Goal: Entertainment & Leisure: Consume media (video, audio)

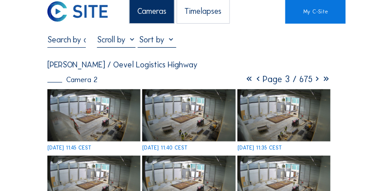
scroll to position [15, 0]
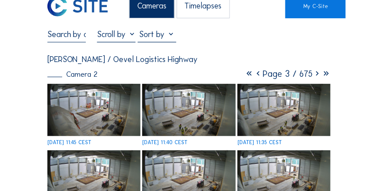
click at [114, 112] on img at bounding box center [93, 110] width 93 height 52
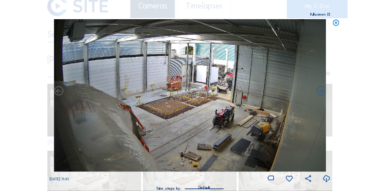
click at [211, 81] on img at bounding box center [190, 95] width 272 height 153
click at [207, 94] on img at bounding box center [190, 95] width 272 height 153
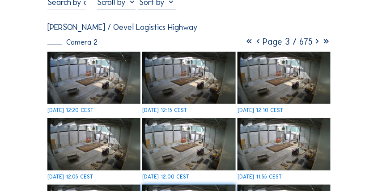
scroll to position [0, 0]
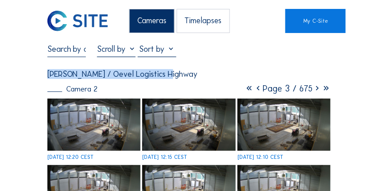
drag, startPoint x: 161, startPoint y: 74, endPoint x: 46, endPoint y: 67, distance: 115.2
drag, startPoint x: 46, startPoint y: 67, endPoint x: 189, endPoint y: 76, distance: 143.4
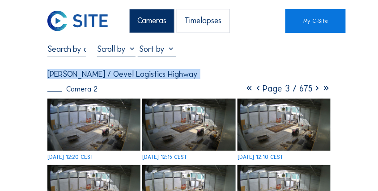
click at [189, 76] on div "[PERSON_NAME] / Oevel Logistics Highway" at bounding box center [189, 74] width 284 height 8
drag, startPoint x: 189, startPoint y: 76, endPoint x: 49, endPoint y: 72, distance: 139.6
click at [49, 72] on div "[PERSON_NAME] / Oevel Logistics Highway" at bounding box center [189, 74] width 284 height 8
click at [49, 72] on div "[PERSON_NAME] / Oevel Logistics Highway" at bounding box center [122, 74] width 151 height 8
drag, startPoint x: 49, startPoint y: 72, endPoint x: 192, endPoint y: 91, distance: 144.0
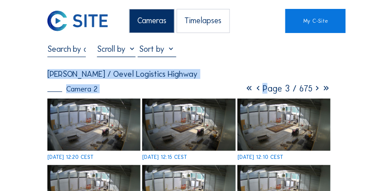
click at [192, 91] on div "Camera 2 Page 3 / 675" at bounding box center [189, 88] width 284 height 9
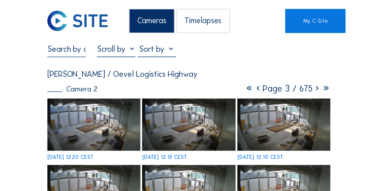
click at [160, 25] on div "Cameras" at bounding box center [151, 21] width 45 height 24
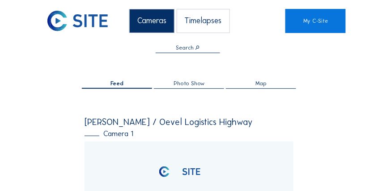
click at [251, 83] on div "Map" at bounding box center [261, 85] width 70 height 8
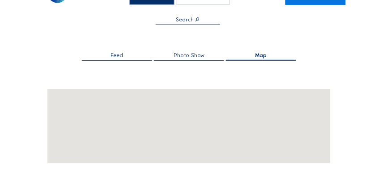
scroll to position [59, 0]
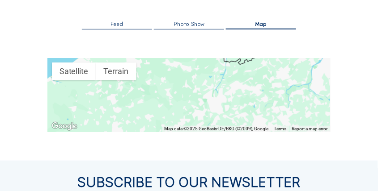
click at [127, 23] on div "Feed" at bounding box center [117, 25] width 70 height 8
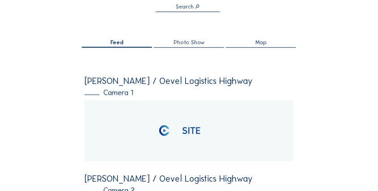
scroll to position [74, 0]
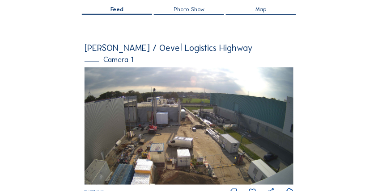
click at [133, 96] on img at bounding box center [189, 127] width 209 height 118
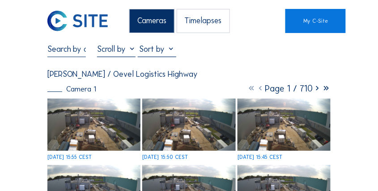
scroll to position [15, 0]
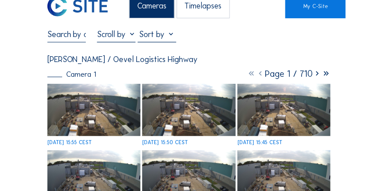
click at [110, 111] on img at bounding box center [93, 110] width 93 height 52
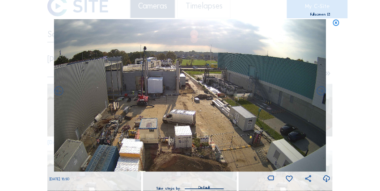
click at [337, 23] on icon at bounding box center [337, 23] width 8 height 8
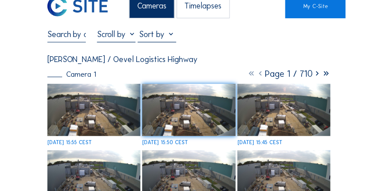
click at [89, 108] on img at bounding box center [93, 110] width 93 height 52
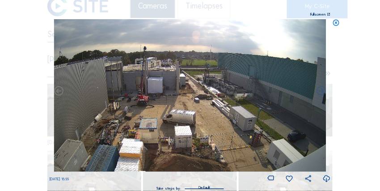
click at [335, 22] on icon at bounding box center [337, 23] width 8 height 8
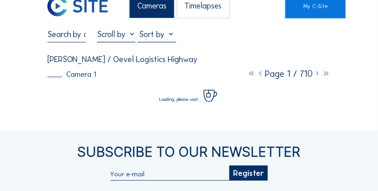
click at [82, 78] on div "Camera 1" at bounding box center [71, 75] width 49 height 8
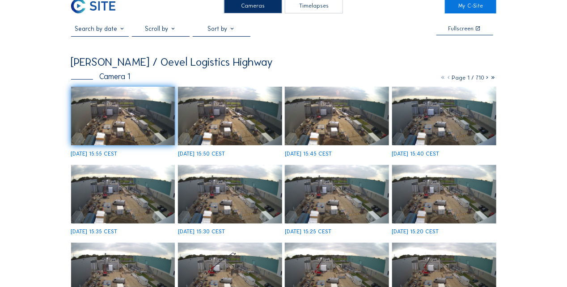
click at [240, 11] on div "Cameras" at bounding box center [253, 6] width 58 height 15
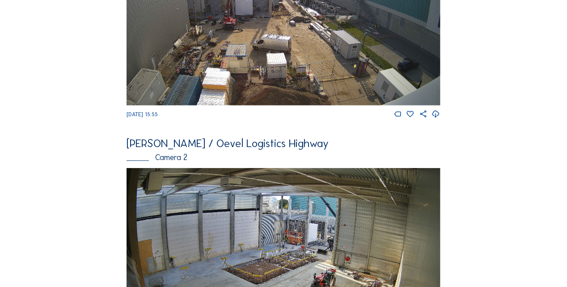
scroll to position [179, 0]
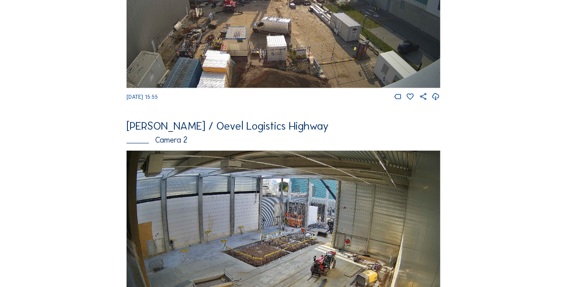
click at [285, 191] on img at bounding box center [284, 239] width 314 height 176
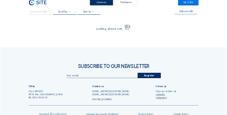
scroll to position [22, 0]
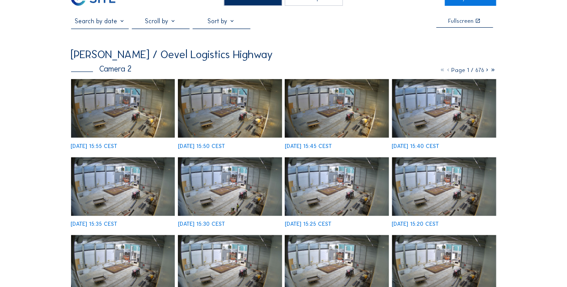
click at [144, 122] on img at bounding box center [123, 108] width 104 height 59
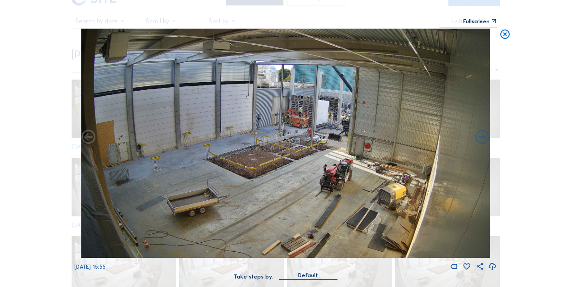
drag, startPoint x: 144, startPoint y: 122, endPoint x: 265, endPoint y: 81, distance: 128.0
click at [265, 81] on img at bounding box center [285, 144] width 408 height 230
click at [296, 113] on img at bounding box center [285, 144] width 408 height 230
click at [377, 191] on icon at bounding box center [492, 267] width 8 height 10
click at [308, 115] on img at bounding box center [285, 144] width 408 height 230
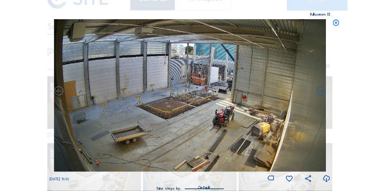
click at [338, 25] on icon at bounding box center [337, 23] width 8 height 8
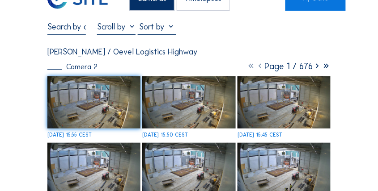
click at [187, 100] on img at bounding box center [188, 102] width 93 height 52
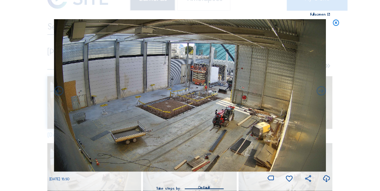
click at [211, 85] on img at bounding box center [190, 95] width 272 height 153
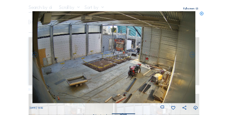
click at [197, 108] on icon at bounding box center [195, 108] width 5 height 6
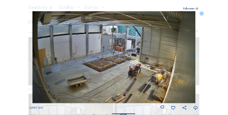
click at [126, 45] on img at bounding box center [114, 57] width 163 height 92
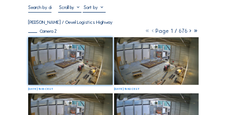
click at [128, 42] on img at bounding box center [156, 60] width 85 height 47
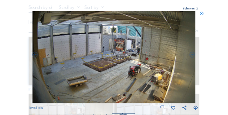
click at [137, 44] on img at bounding box center [114, 57] width 163 height 92
click at [122, 39] on img at bounding box center [114, 57] width 163 height 92
drag, startPoint x: 122, startPoint y: 39, endPoint x: 118, endPoint y: 42, distance: 5.1
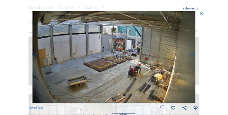
click at [122, 40] on img at bounding box center [114, 57] width 163 height 92
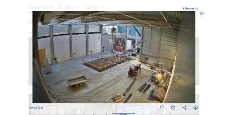
click at [202, 16] on icon at bounding box center [201, 13] width 4 height 5
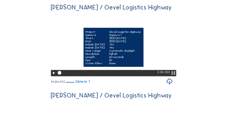
scroll to position [72, 0]
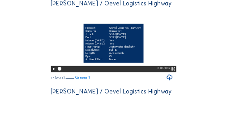
click at [52, 72] on icon at bounding box center [53, 68] width 4 height 5
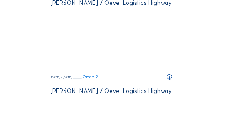
scroll to position [703, 0]
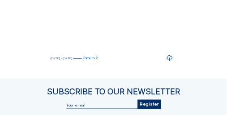
drag, startPoint x: 214, startPoint y: 15, endPoint x: 219, endPoint y: 13, distance: 5.4
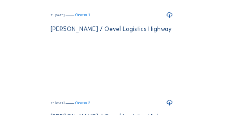
scroll to position [0, 0]
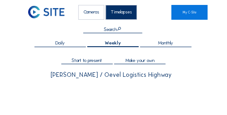
click at [93, 13] on div "Cameras" at bounding box center [90, 12] width 25 height 15
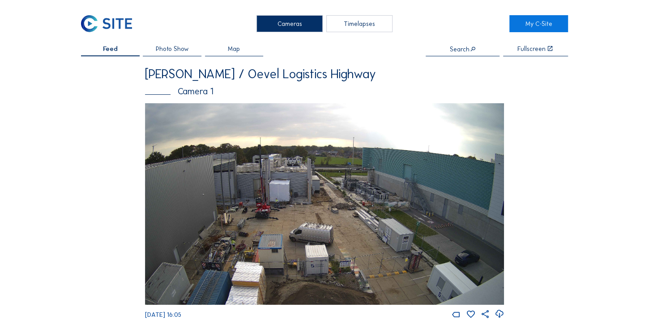
click at [226, 114] on img at bounding box center [324, 204] width 359 height 202
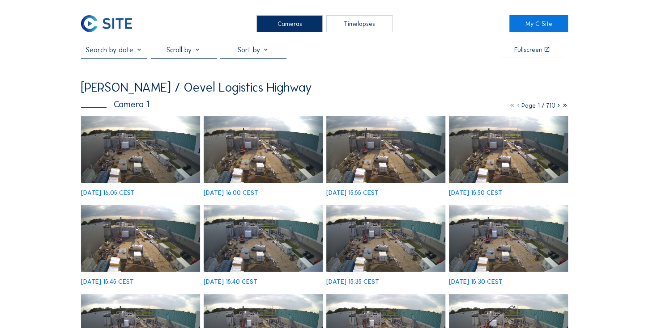
click at [169, 114] on img at bounding box center [140, 149] width 119 height 67
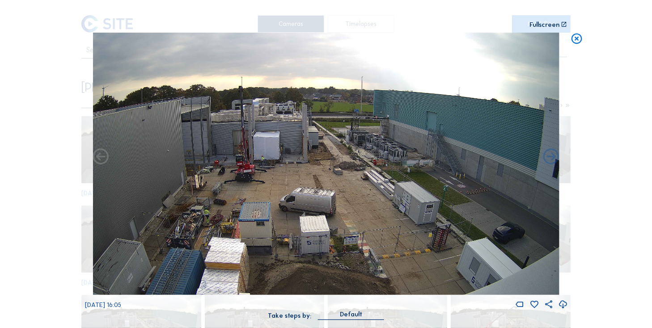
click at [226, 114] on img at bounding box center [326, 164] width 467 height 263
click at [226, 38] on icon at bounding box center [576, 39] width 13 height 13
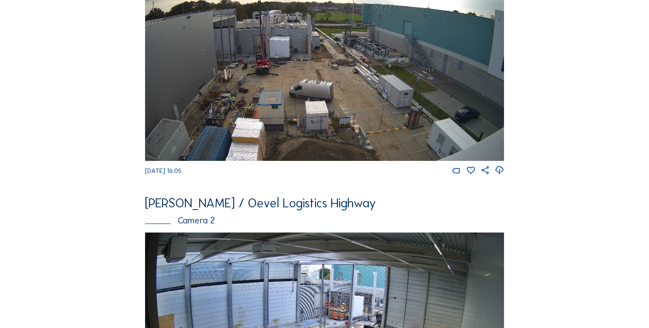
scroll to position [153, 0]
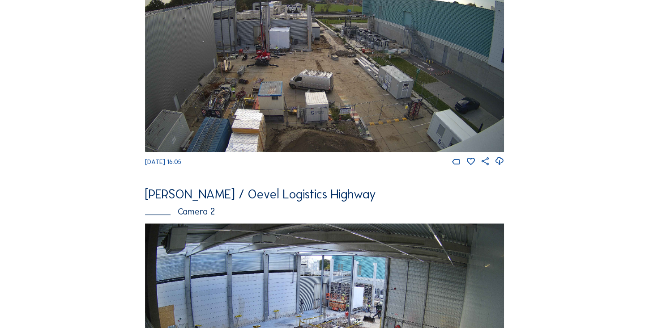
click at [226, 114] on img at bounding box center [324, 325] width 359 height 202
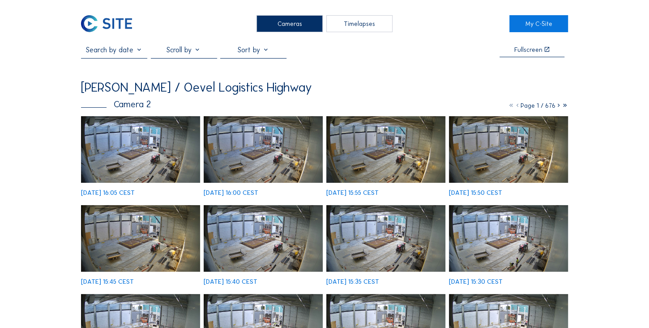
click at [144, 114] on img at bounding box center [140, 149] width 119 height 67
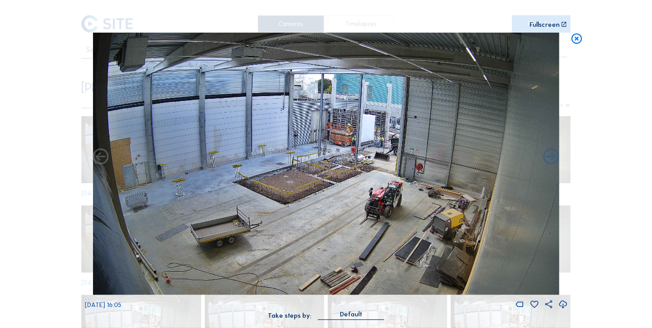
click at [226, 114] on img at bounding box center [326, 164] width 467 height 263
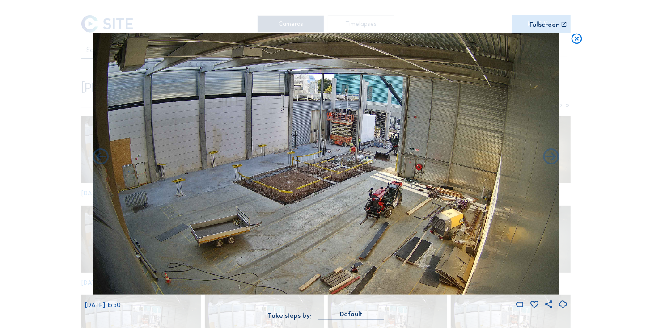
click at [226, 39] on icon at bounding box center [576, 39] width 13 height 13
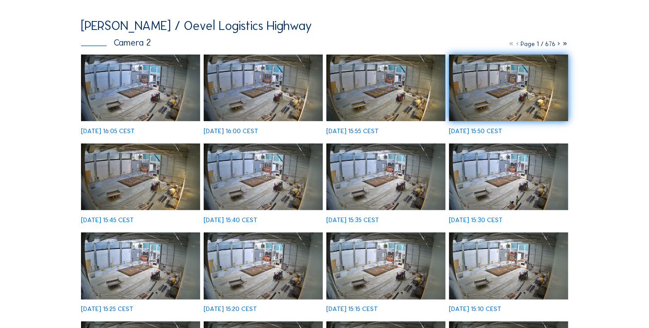
scroll to position [25, 0]
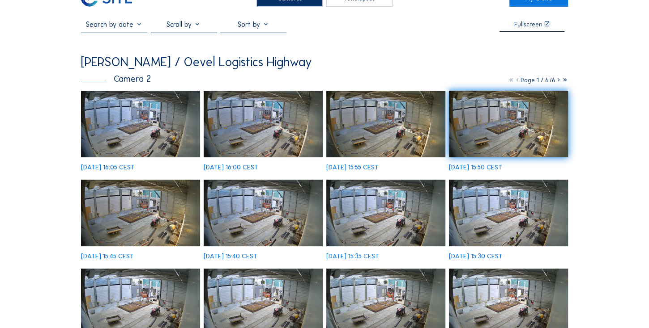
click at [226, 114] on img at bounding box center [385, 124] width 119 height 67
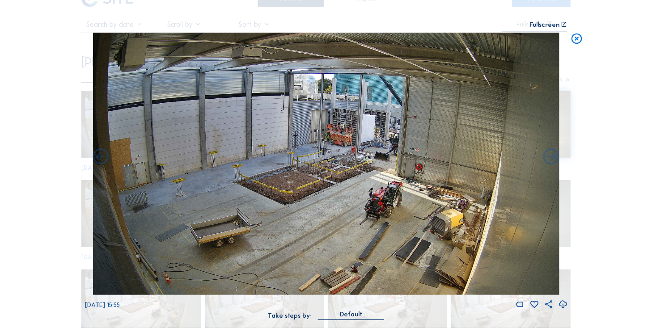
click at [226, 40] on icon at bounding box center [576, 39] width 13 height 13
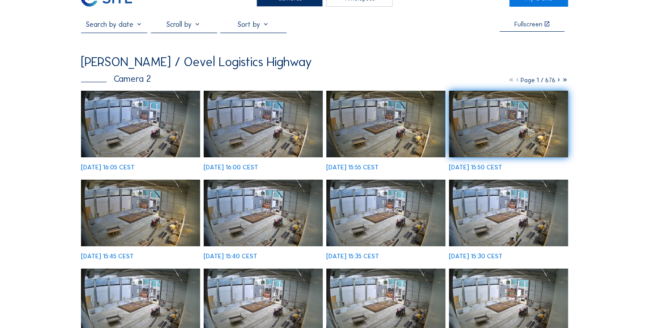
click at [226, 114] on img at bounding box center [508, 124] width 119 height 67
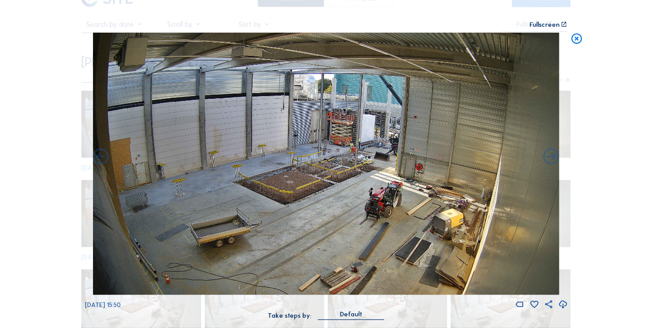
click at [226, 40] on icon at bounding box center [576, 39] width 13 height 13
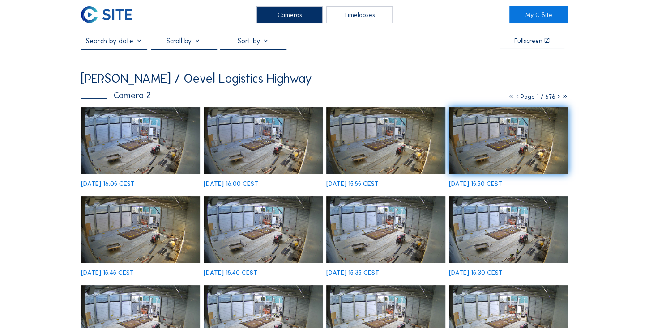
scroll to position [0, 0]
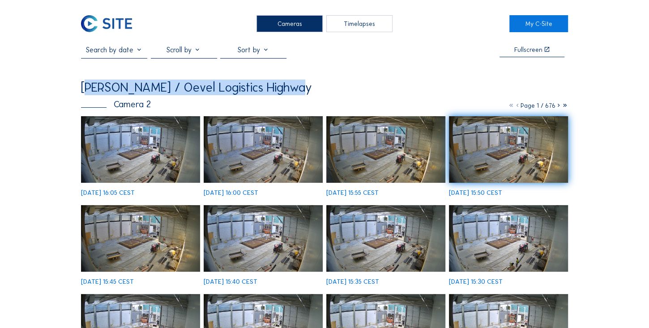
drag, startPoint x: 306, startPoint y: 92, endPoint x: 88, endPoint y: 89, distance: 218.3
click at [88, 89] on div "[PERSON_NAME] / Oevel Logistics Highway" at bounding box center [324, 87] width 487 height 13
click at [88, 89] on div "[PERSON_NAME] / Oevel Logistics Highway" at bounding box center [196, 87] width 231 height 13
drag, startPoint x: 88, startPoint y: 89, endPoint x: 259, endPoint y: 80, distance: 172.0
click at [226, 80] on div "Fullscreen Estée Lauder / Oevel Logistics Highway Camera 2 Page 1 / 676 Fr 10 O…" at bounding box center [324, 255] width 487 height 418
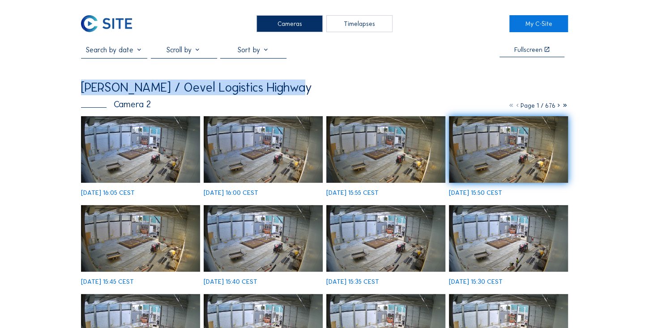
drag, startPoint x: 259, startPoint y: 80, endPoint x: 281, endPoint y: 80, distance: 21.5
click at [226, 79] on div "Fullscreen Estée Lauder / Oevel Logistics Highway Camera 2 Page 1 / 676 Fr 10 O…" at bounding box center [324, 255] width 487 height 418
drag, startPoint x: 296, startPoint y: 81, endPoint x: 81, endPoint y: 96, distance: 215.3
click at [81, 94] on div "[PERSON_NAME] / Oevel Logistics Highway" at bounding box center [196, 87] width 231 height 13
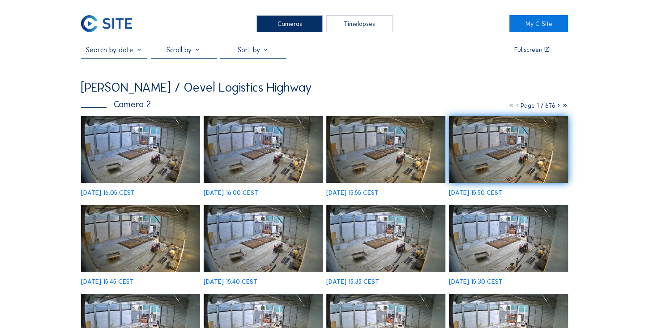
drag, startPoint x: 79, startPoint y: 96, endPoint x: 252, endPoint y: 89, distance: 173.7
click at [226, 89] on div "[PERSON_NAME] / Oevel Logistics Highway" at bounding box center [196, 87] width 231 height 13
drag, startPoint x: 202, startPoint y: 90, endPoint x: 139, endPoint y: 90, distance: 62.6
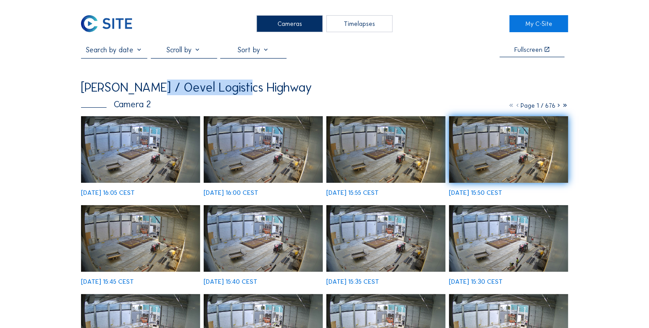
click at [139, 90] on div "[PERSON_NAME] / Oevel Logistics Highway" at bounding box center [196, 87] width 231 height 13
drag, startPoint x: 139, startPoint y: 90, endPoint x: 103, endPoint y: 91, distance: 36.2
click at [114, 90] on div "[PERSON_NAME] / Oevel Logistics Highway" at bounding box center [196, 87] width 231 height 13
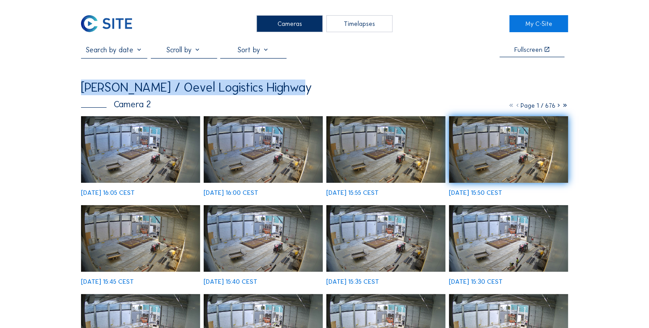
drag, startPoint x: 82, startPoint y: 91, endPoint x: 301, endPoint y: 88, distance: 219.2
click at [226, 88] on div "[PERSON_NAME] / Oevel Logistics Highway" at bounding box center [196, 87] width 231 height 13
click at [226, 88] on div "[PERSON_NAME] / Oevel Logistics Highway" at bounding box center [324, 87] width 487 height 13
drag, startPoint x: 301, startPoint y: 89, endPoint x: 88, endPoint y: 88, distance: 213.3
click at [88, 88] on div "[PERSON_NAME] / Oevel Logistics Highway" at bounding box center [324, 87] width 487 height 13
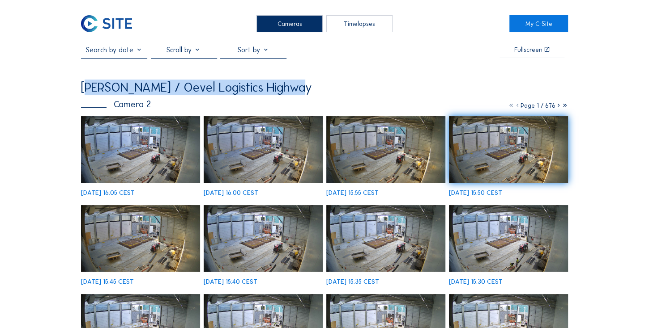
drag, startPoint x: 88, startPoint y: 88, endPoint x: 83, endPoint y: 88, distance: 5.4
click at [87, 87] on div "[PERSON_NAME] / Oevel Logistics Highway" at bounding box center [196, 87] width 231 height 13
drag, startPoint x: 87, startPoint y: 88, endPoint x: 314, endPoint y: 89, distance: 226.8
click at [226, 89] on div "[PERSON_NAME] / Oevel Logistics Highway" at bounding box center [324, 87] width 487 height 13
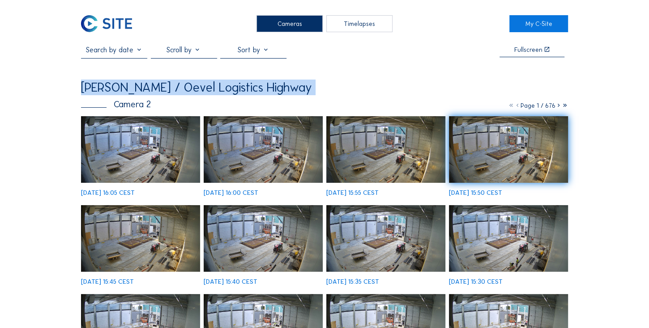
drag, startPoint x: 313, startPoint y: 89, endPoint x: 106, endPoint y: 90, distance: 207.1
click at [106, 90] on div "[PERSON_NAME] / Oevel Logistics Highway" at bounding box center [324, 87] width 487 height 13
drag, startPoint x: 106, startPoint y: 90, endPoint x: 100, endPoint y: 90, distance: 6.3
click at [102, 90] on div "[PERSON_NAME] / Oevel Logistics Highway" at bounding box center [196, 87] width 231 height 13
drag, startPoint x: 85, startPoint y: 89, endPoint x: 322, endPoint y: 90, distance: 237.9
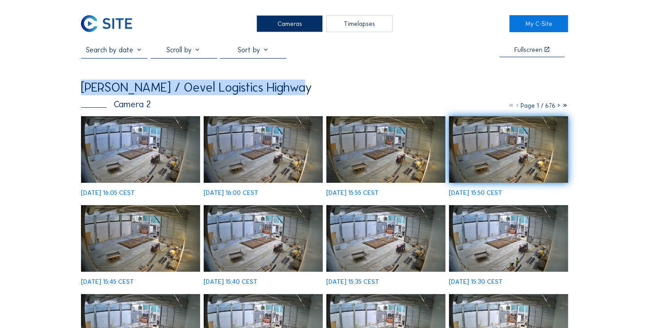
click at [226, 90] on div "[PERSON_NAME] / Oevel Logistics Highway" at bounding box center [324, 87] width 487 height 13
drag, startPoint x: 323, startPoint y: 90, endPoint x: 87, endPoint y: 94, distance: 236.2
click at [87, 94] on div "[PERSON_NAME] / Oevel Logistics Highway" at bounding box center [324, 87] width 487 height 13
click at [86, 94] on div "[PERSON_NAME] / Oevel Logistics Highway" at bounding box center [196, 87] width 231 height 13
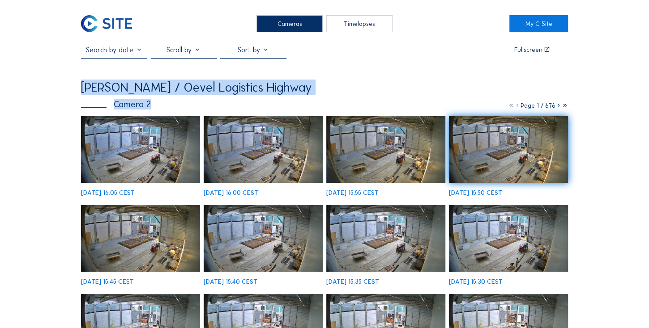
drag, startPoint x: 86, startPoint y: 94, endPoint x: 276, endPoint y: 107, distance: 190.6
click at [226, 107] on div "Estée Lauder / Oevel Logistics Highway Camera 2 Page 1 / 676 Fr 10 Oct 2025 16:…" at bounding box center [324, 272] width 487 height 382
click at [226, 107] on div "Camera 2 Page 1 / 676" at bounding box center [324, 104] width 487 height 9
drag, startPoint x: 215, startPoint y: 109, endPoint x: 87, endPoint y: 90, distance: 128.9
click at [87, 90] on div "Estée Lauder / Oevel Logistics Highway Camera 2 Page 1 / 676 Fr 10 Oct 2025 16:…" at bounding box center [324, 272] width 487 height 382
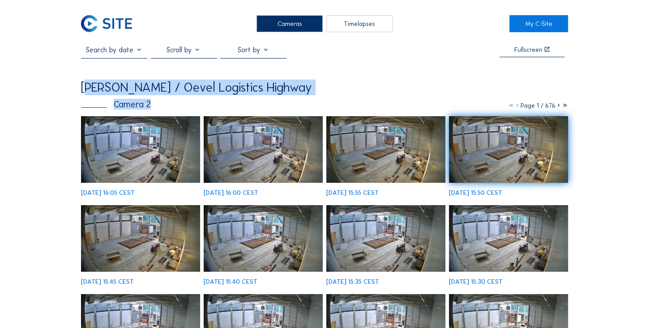
click at [87, 90] on div "[PERSON_NAME] / Oevel Logistics Highway" at bounding box center [196, 87] width 231 height 13
drag, startPoint x: 87, startPoint y: 90, endPoint x: 159, endPoint y: 106, distance: 73.8
click at [160, 106] on div "Estée Lauder / Oevel Logistics Highway Camera 2 Page 1 / 676 Fr 10 Oct 2025 16:…" at bounding box center [324, 272] width 487 height 382
click at [159, 106] on div "Camera 2 Page 1 / 676" at bounding box center [324, 104] width 487 height 9
drag, startPoint x: 156, startPoint y: 106, endPoint x: 85, endPoint y: 92, distance: 73.1
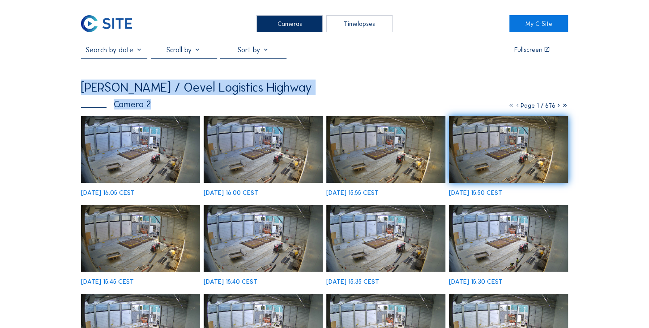
click at [85, 92] on div "Estée Lauder / Oevel Logistics Highway Camera 2 Page 1 / 676 Fr 10 Oct 2025 16:…" at bounding box center [324, 272] width 487 height 382
click at [85, 92] on div "[PERSON_NAME] / Oevel Logistics Highway" at bounding box center [196, 87] width 231 height 13
drag, startPoint x: 85, startPoint y: 92, endPoint x: 150, endPoint y: 106, distance: 67.3
click at [150, 106] on div "Estée Lauder / Oevel Logistics Highway Camera 2 Page 1 / 676 Fr 10 Oct 2025 16:…" at bounding box center [324, 272] width 487 height 382
click at [150, 106] on div "Camera 2" at bounding box center [116, 104] width 70 height 9
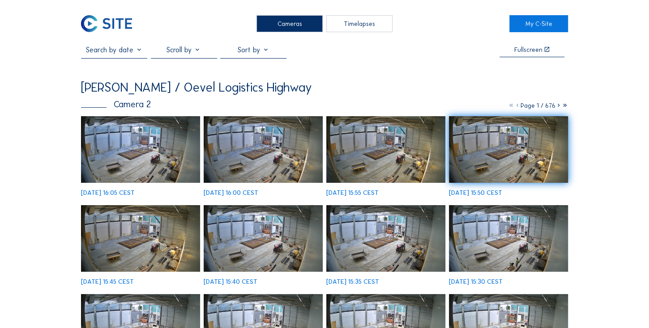
drag, startPoint x: 298, startPoint y: 24, endPoint x: 290, endPoint y: 30, distance: 10.2
click at [226, 24] on div "Cameras" at bounding box center [289, 23] width 66 height 17
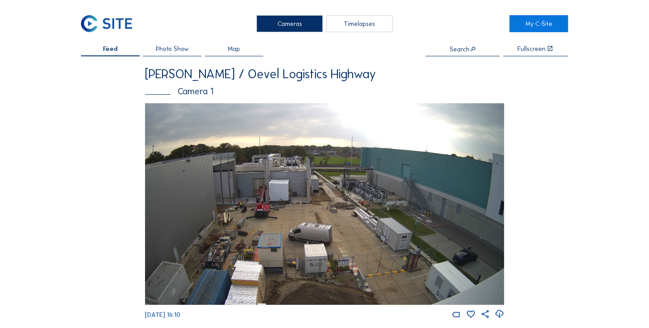
click at [226, 21] on div "Cameras" at bounding box center [289, 23] width 66 height 17
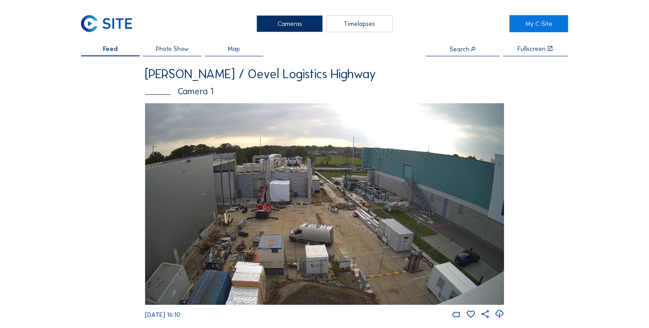
drag, startPoint x: 356, startPoint y: 27, endPoint x: 348, endPoint y: 26, distance: 8.1
click at [226, 27] on div "Timelapses" at bounding box center [359, 23] width 66 height 17
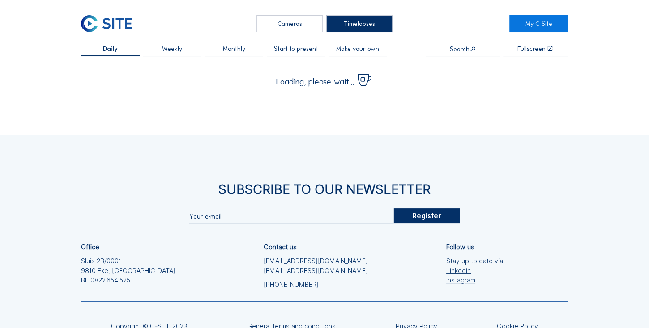
click at [226, 25] on div "Cameras" at bounding box center [289, 23] width 66 height 17
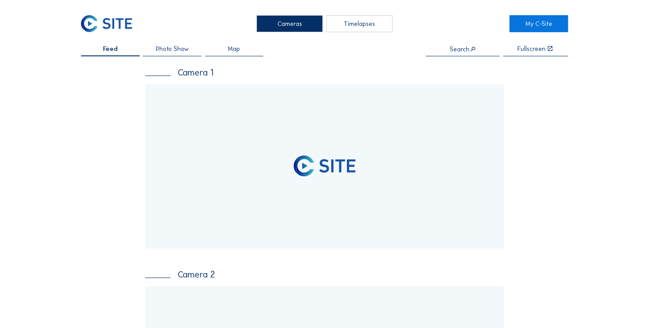
click at [226, 28] on div "Timelapses" at bounding box center [359, 23] width 66 height 17
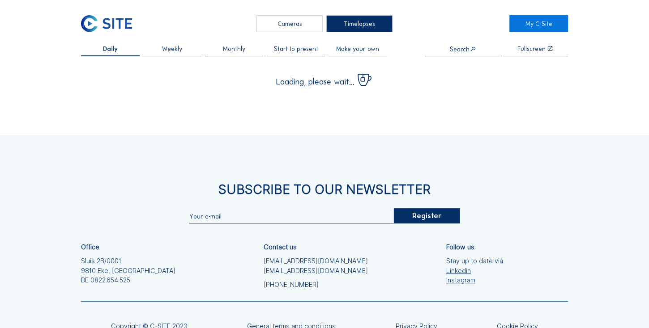
click at [226, 28] on div "Cameras" at bounding box center [289, 23] width 66 height 17
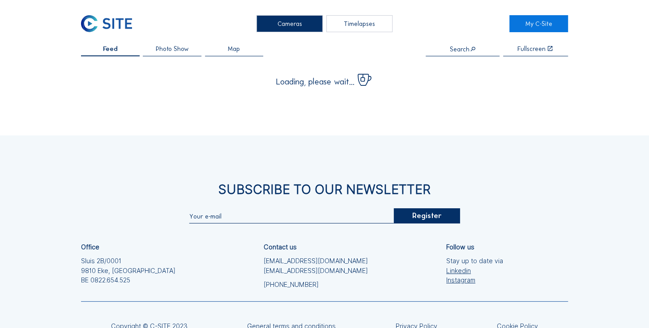
click at [226, 28] on div "Timelapses" at bounding box center [359, 23] width 66 height 17
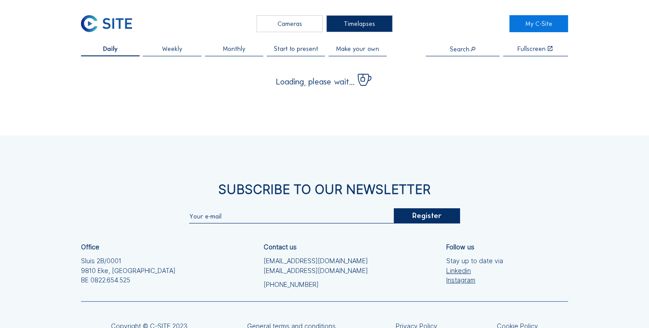
click at [226, 31] on div "Cameras" at bounding box center [289, 23] width 66 height 17
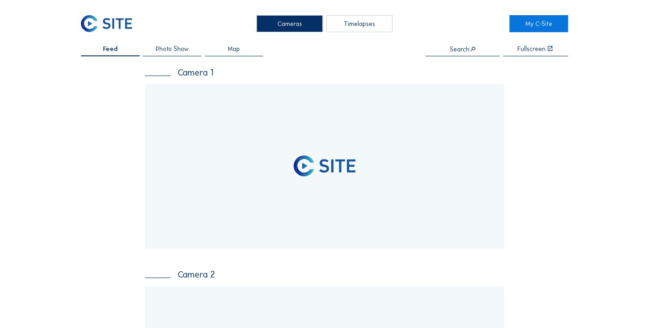
click at [226, 24] on div "Cameras" at bounding box center [289, 23] width 66 height 17
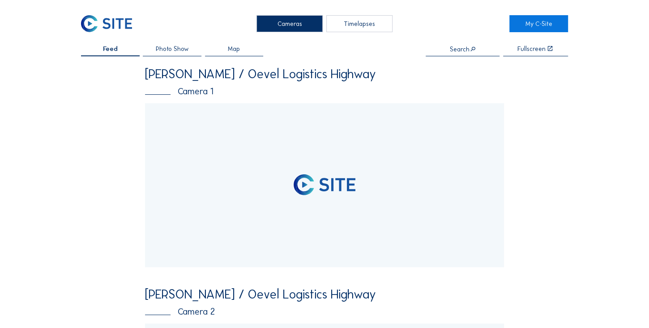
click at [226, 26] on div "Timelapses" at bounding box center [359, 23] width 66 height 17
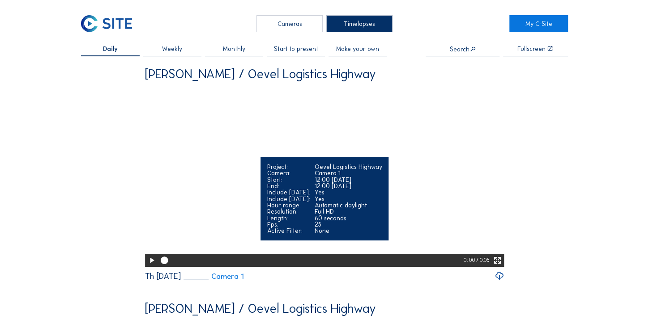
click at [223, 114] on video "Your browser does not support the video tag." at bounding box center [324, 176] width 359 height 179
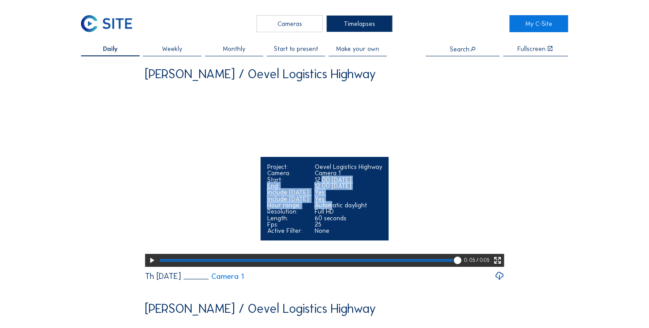
drag, startPoint x: 326, startPoint y: 205, endPoint x: 333, endPoint y: 225, distance: 21.8
click at [226, 114] on div "Project: Oevel Logistics Highway Camera: Camera 1 Start: 12:00 09/10/2025 End: …" at bounding box center [324, 199] width 128 height 84
click at [226, 114] on div "Automatic daylight" at bounding box center [348, 205] width 68 height 6
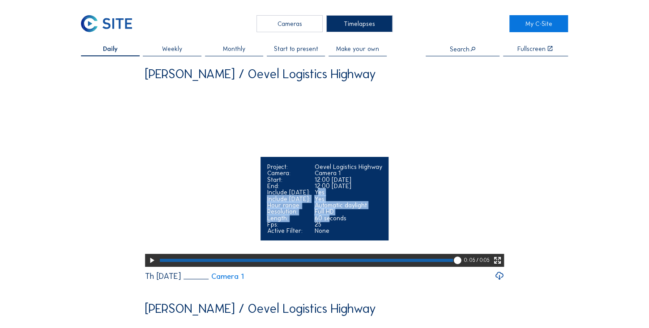
drag, startPoint x: 332, startPoint y: 244, endPoint x: 318, endPoint y: 207, distance: 39.2
click at [226, 114] on div "Project: Oevel Logistics Highway Camera: Camera 1 Start: 12:00 09/10/2025 End: …" at bounding box center [324, 199] width 128 height 84
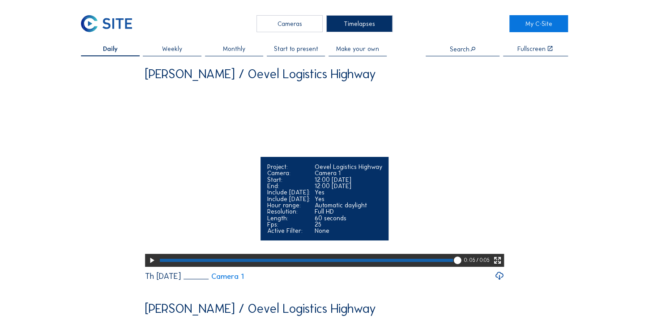
drag, startPoint x: 318, startPoint y: 207, endPoint x: 318, endPoint y: 201, distance: 5.8
click at [226, 114] on div "12:00 09/10/2025" at bounding box center [348, 180] width 68 height 6
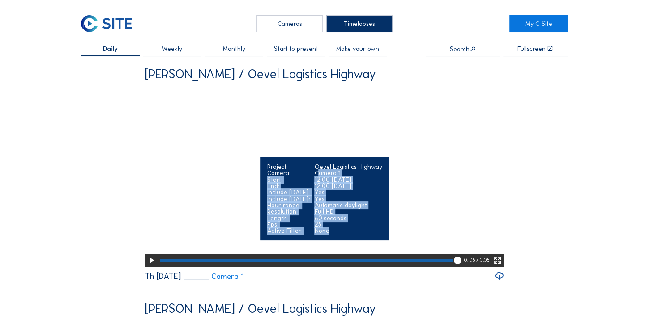
drag, startPoint x: 319, startPoint y: 194, endPoint x: 333, endPoint y: 258, distance: 65.4
click at [226, 114] on div "Project: Oevel Logistics Highway Camera: Camera 1 Start: 12:00 09/10/2025 End: …" at bounding box center [324, 199] width 128 height 84
drag, startPoint x: 333, startPoint y: 258, endPoint x: 328, endPoint y: 256, distance: 4.8
click at [226, 114] on div "None" at bounding box center [348, 231] width 68 height 6
drag, startPoint x: 328, startPoint y: 256, endPoint x: 295, endPoint y: 215, distance: 52.8
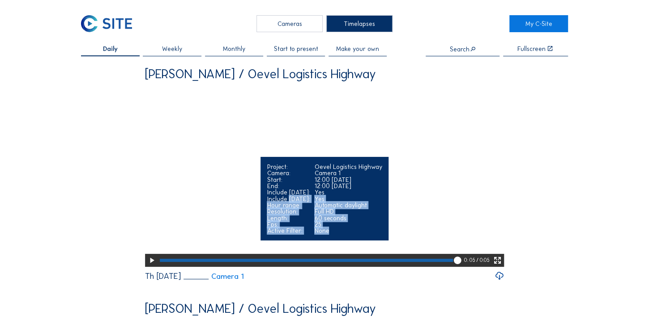
click at [226, 114] on div "Project: Oevel Logistics Highway Camera: Camera 1 Start: 12:00 09/10/2025 End: …" at bounding box center [324, 199] width 128 height 84
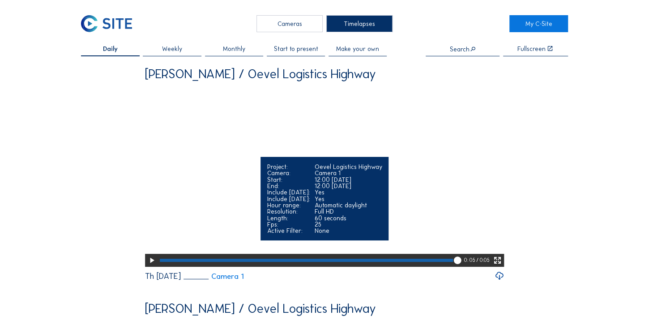
drag, startPoint x: 295, startPoint y: 215, endPoint x: 267, endPoint y: 189, distance: 38.9
click at [226, 114] on div "Project:" at bounding box center [288, 167] width 43 height 6
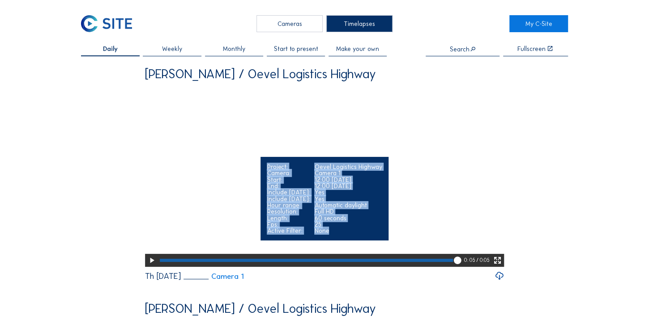
drag, startPoint x: 267, startPoint y: 189, endPoint x: 335, endPoint y: 262, distance: 100.6
click at [226, 114] on div "Project: Oevel Logistics Highway Camera: Camera 1 Start: 12:00 09/10/2025 End: …" at bounding box center [324, 199] width 128 height 84
drag, startPoint x: 335, startPoint y: 262, endPoint x: 330, endPoint y: 256, distance: 8.2
click at [226, 114] on div "None" at bounding box center [348, 231] width 68 height 6
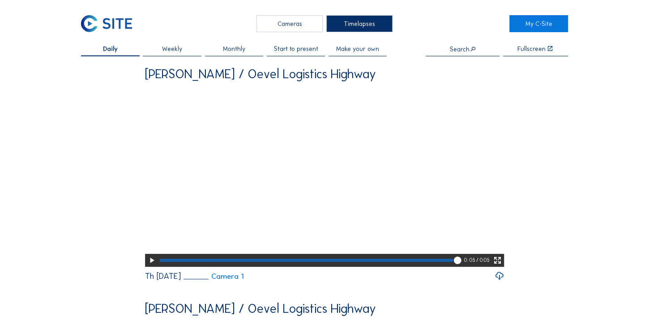
click at [163, 49] on span "Weekly" at bounding box center [172, 49] width 20 height 6
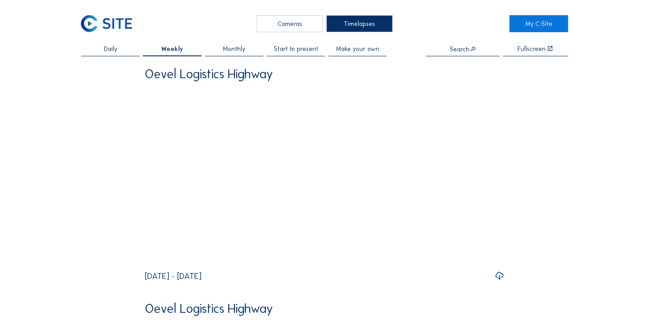
click at [108, 51] on span "Daily" at bounding box center [110, 49] width 13 height 6
